Goal: Task Accomplishment & Management: Use online tool/utility

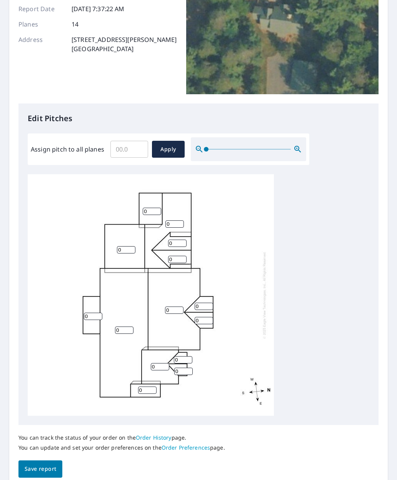
scroll to position [106, 0]
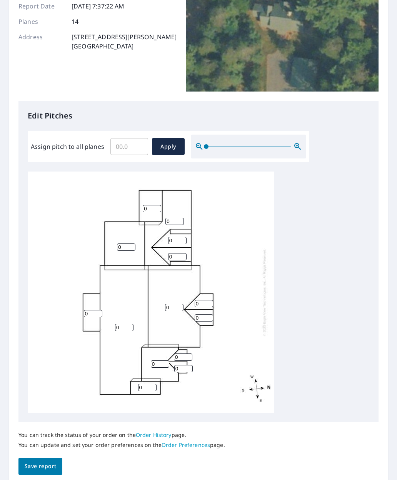
click at [122, 144] on input "Assign pitch to all planes" at bounding box center [129, 147] width 38 height 22
type input "12"
click at [166, 149] on button "Apply" at bounding box center [168, 146] width 33 height 17
type input "12"
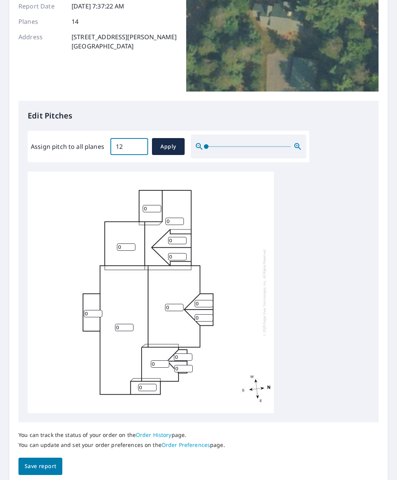
type input "12"
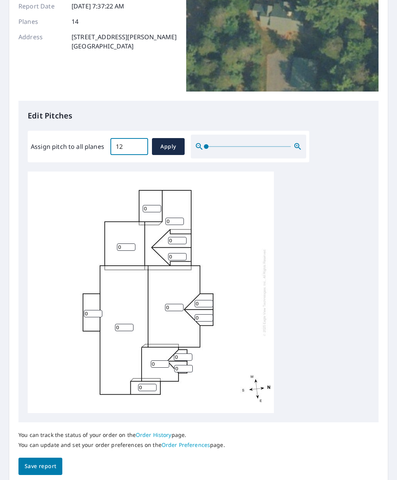
type input "12"
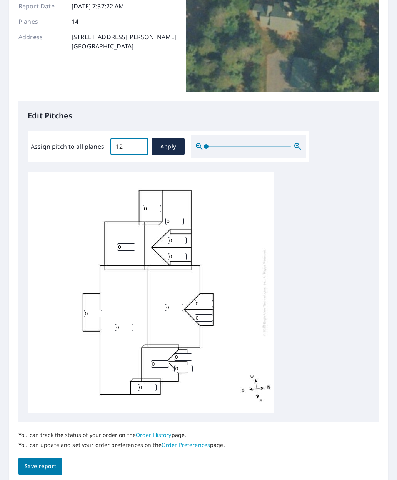
type input "12"
click at [89, 310] on input "12" at bounding box center [93, 313] width 18 height 7
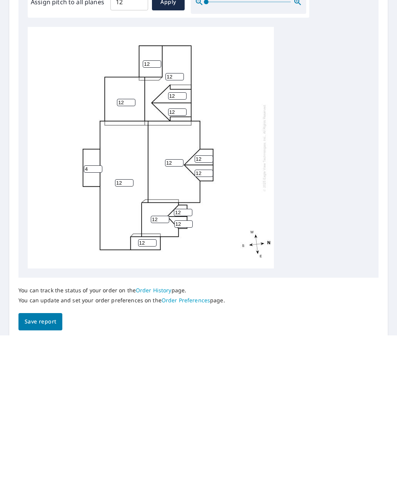
type input "4"
click at [120, 324] on input "12" at bounding box center [124, 327] width 18 height 7
click at [123, 324] on input "12" at bounding box center [124, 327] width 18 height 7
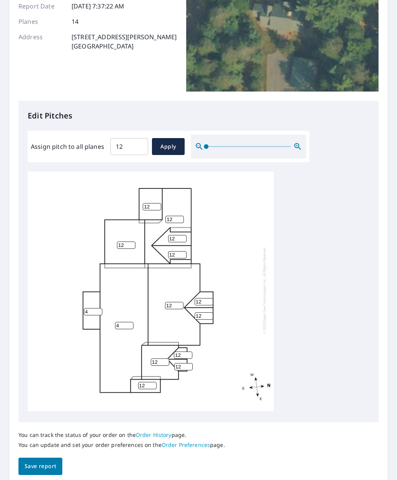
scroll to position [2, 0]
click at [167, 142] on span "Apply" at bounding box center [168, 147] width 20 height 10
type input "12"
click at [93, 308] on input "12" at bounding box center [93, 311] width 18 height 7
type input "4"
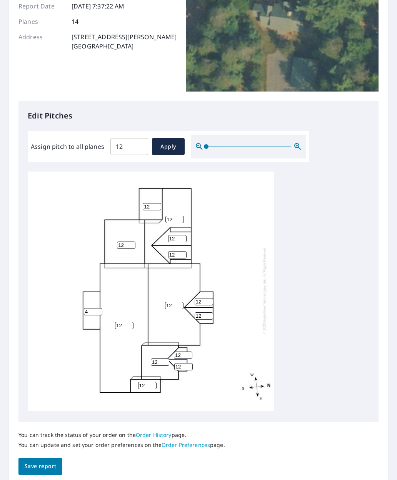
click at [124, 322] on input "12" at bounding box center [124, 325] width 18 height 7
click at [119, 322] on input "12" at bounding box center [124, 325] width 18 height 7
type input "4"
click at [43, 462] on span "Save report" at bounding box center [41, 467] width 32 height 10
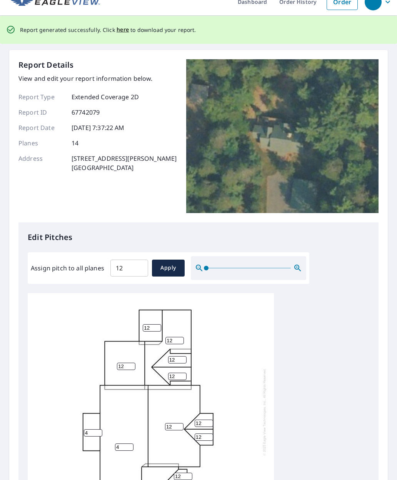
scroll to position [0, 0]
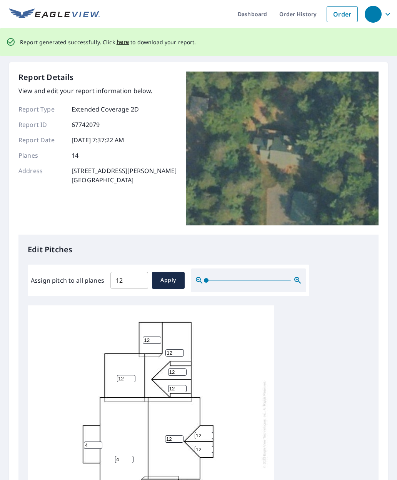
click at [124, 37] on span "here" at bounding box center [123, 42] width 13 height 10
